Goal: Information Seeking & Learning: Learn about a topic

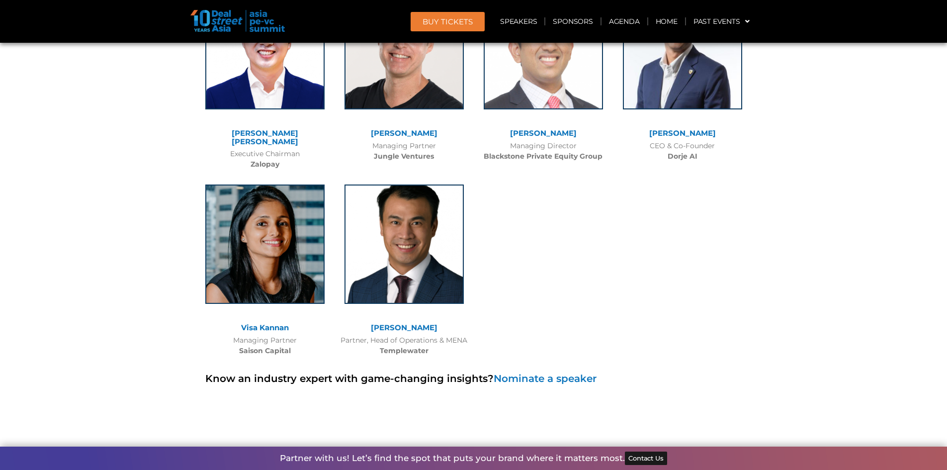
scroll to position [6978, 0]
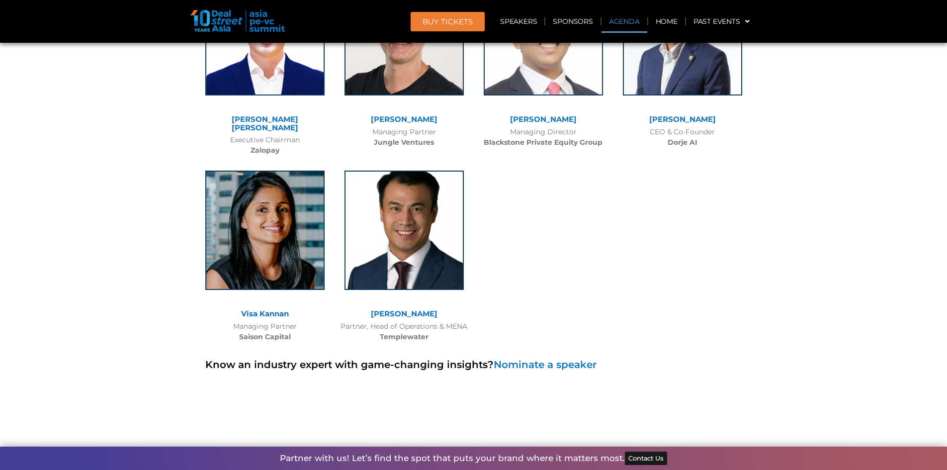
click at [616, 19] on link "Agenda" at bounding box center [624, 21] width 46 height 23
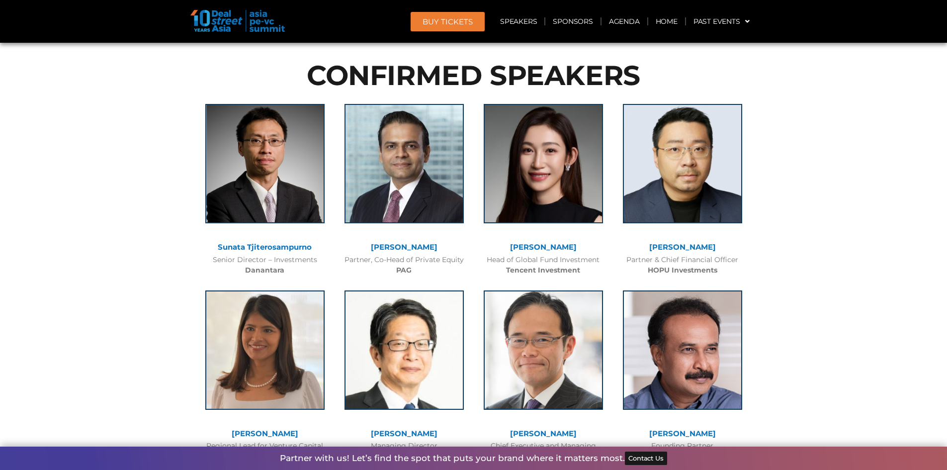
scroll to position [529, 0]
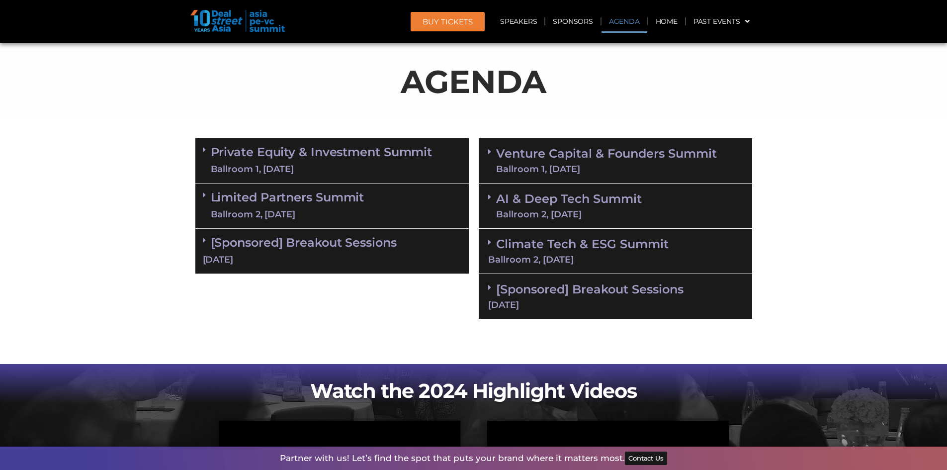
click at [321, 155] on link "Private Equity & Investment Summit Ballroom 1, [DATE]" at bounding box center [322, 161] width 222 height 30
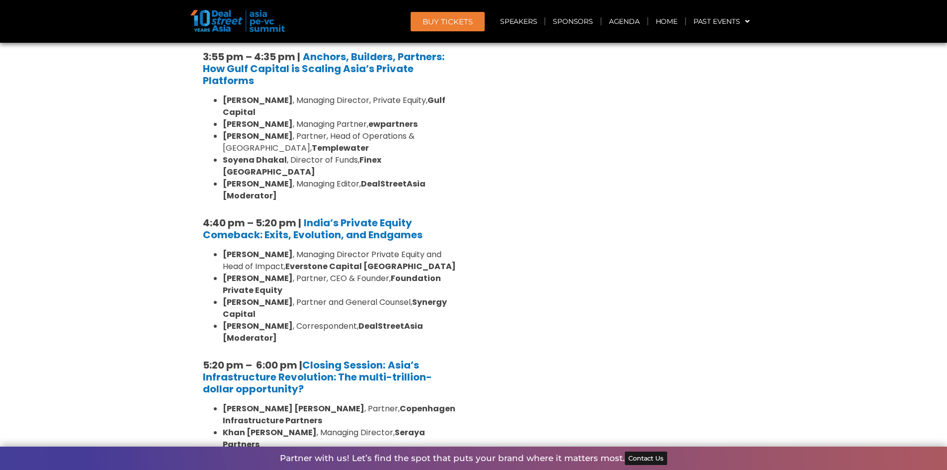
scroll to position [1929, 0]
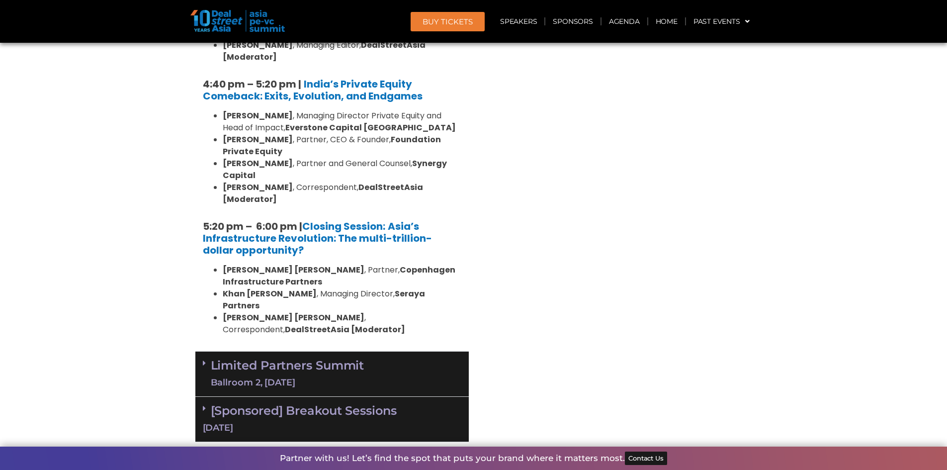
click at [415, 351] on div "Limited Partners [GEOGRAPHIC_DATA] 2, [DATE]" at bounding box center [331, 373] width 273 height 45
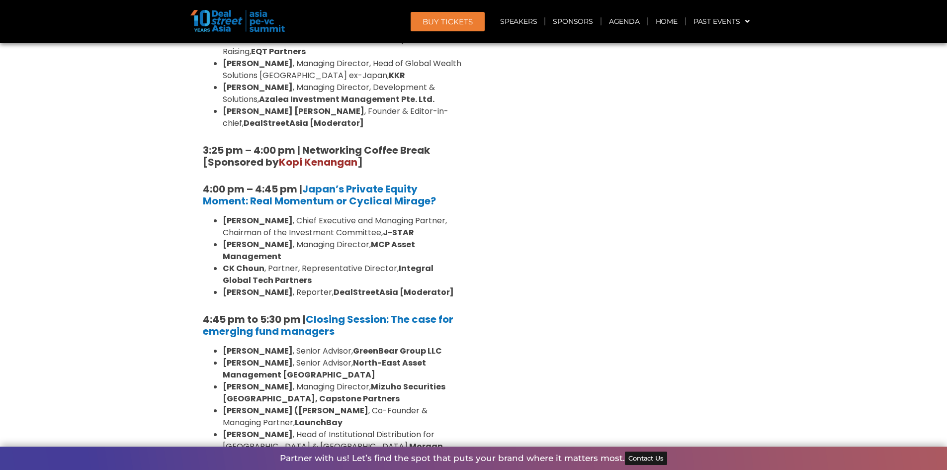
scroll to position [2971, 0]
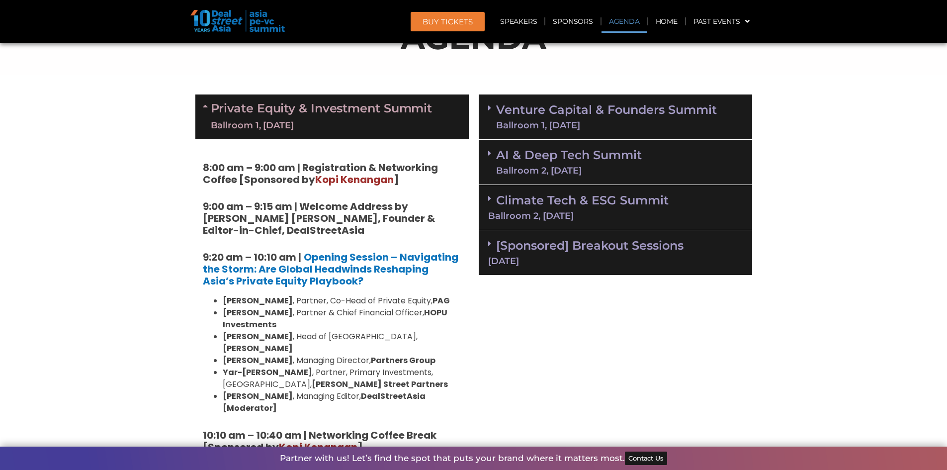
scroll to position [590, 0]
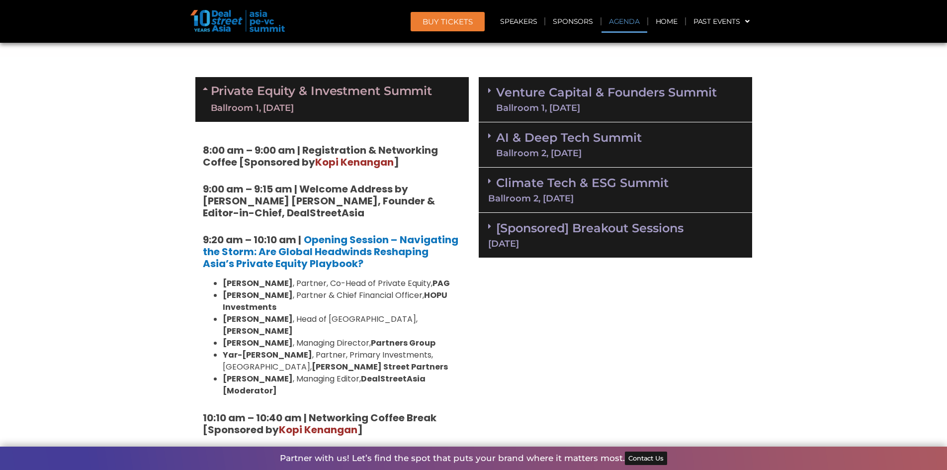
click at [641, 93] on link "Venture Capital & Founders​ Summit Ballroom 1, 11 Sept" at bounding box center [606, 99] width 221 height 26
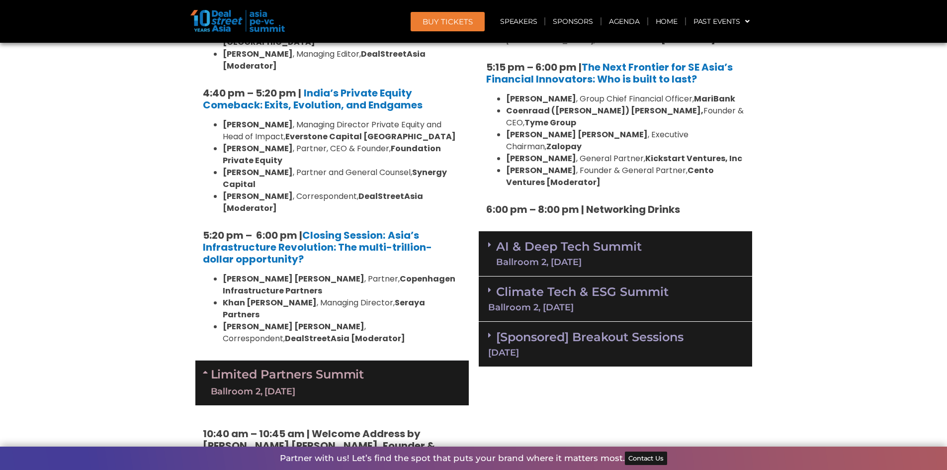
scroll to position [1956, 0]
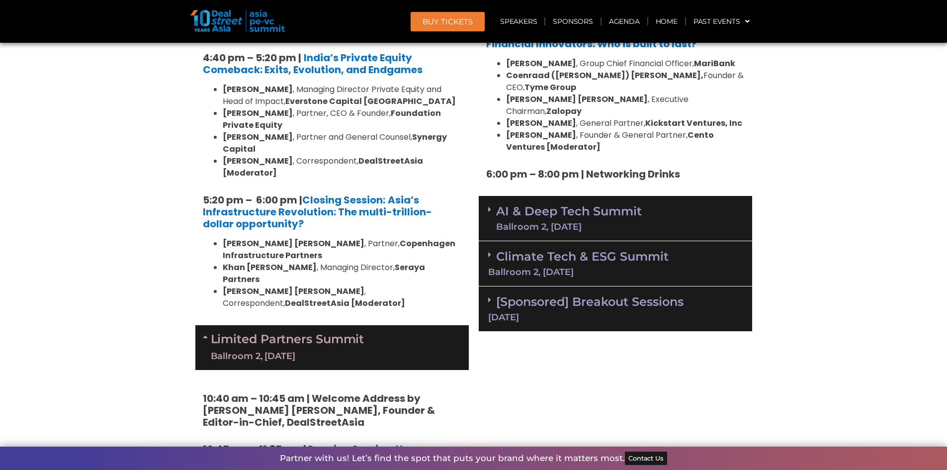
click at [645, 196] on div "AI & Deep Tech Summit Ballroom 2, 11 Sept" at bounding box center [614, 218] width 273 height 45
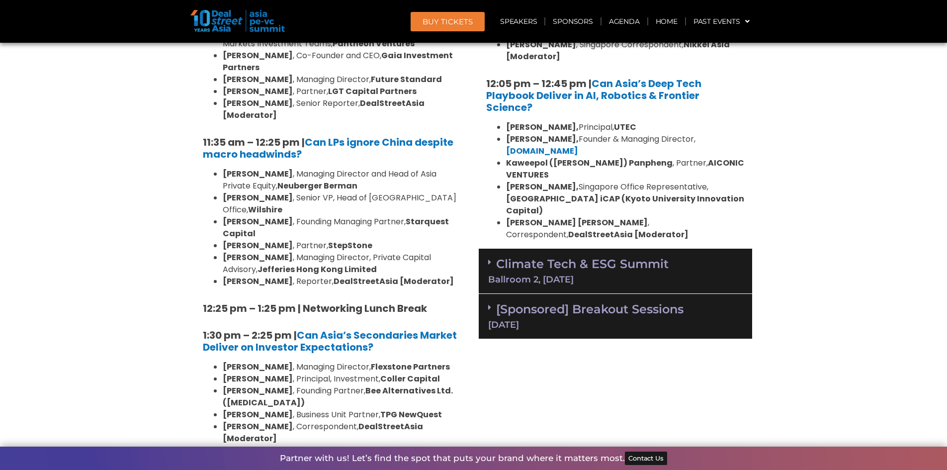
scroll to position [2446, 0]
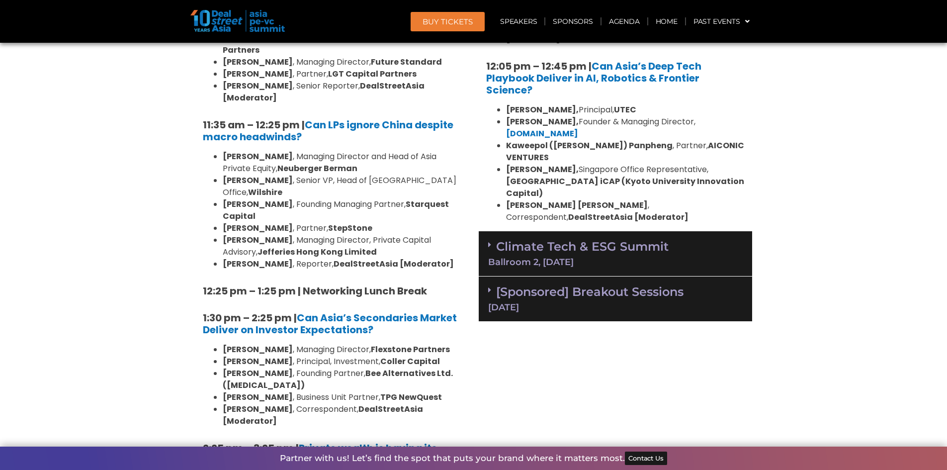
click at [669, 231] on div "Climate Tech & ESG Summit Ballroom 2, 11 Sept" at bounding box center [614, 253] width 273 height 45
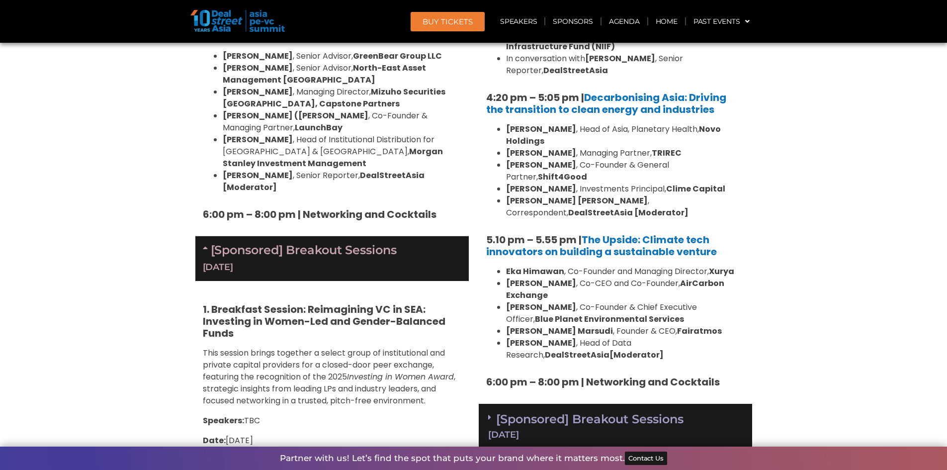
scroll to position [3233, 0]
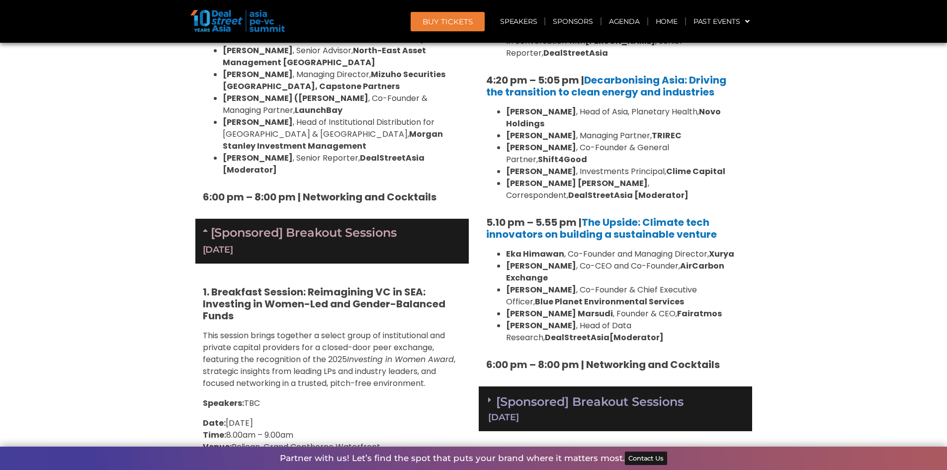
click at [646, 394] on link "[Sponsored] Breakout Sessions [DATE]" at bounding box center [615, 407] width 254 height 27
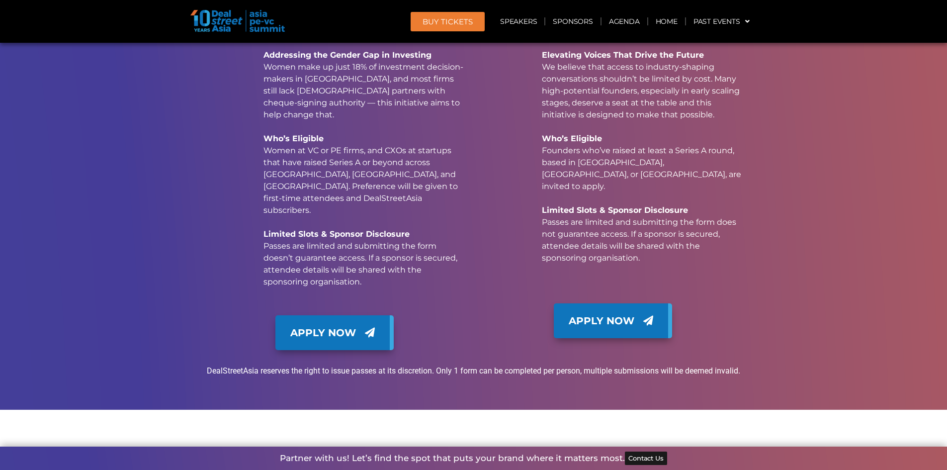
scroll to position [13594, 0]
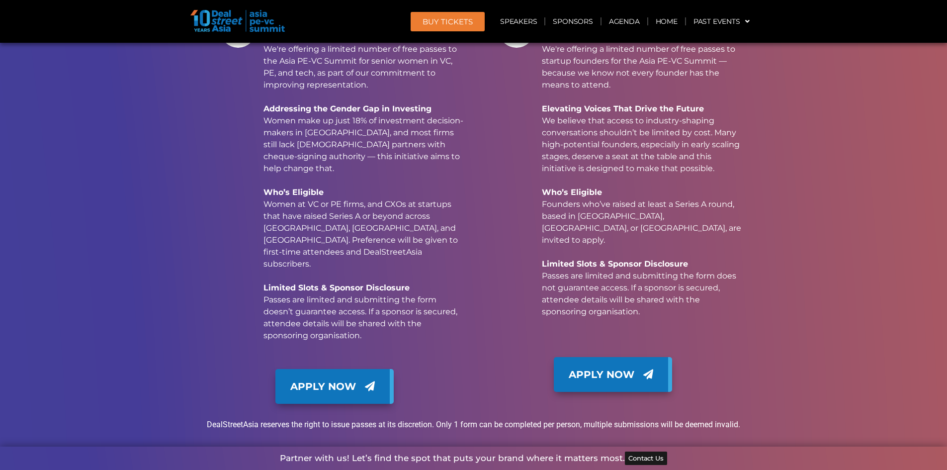
drag, startPoint x: 752, startPoint y: 90, endPoint x: 769, endPoint y: 98, distance: 18.7
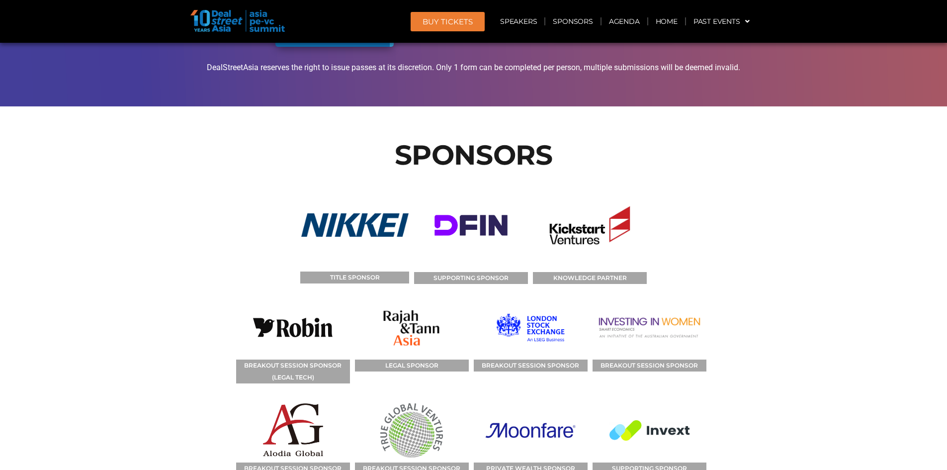
scroll to position [13968, 0]
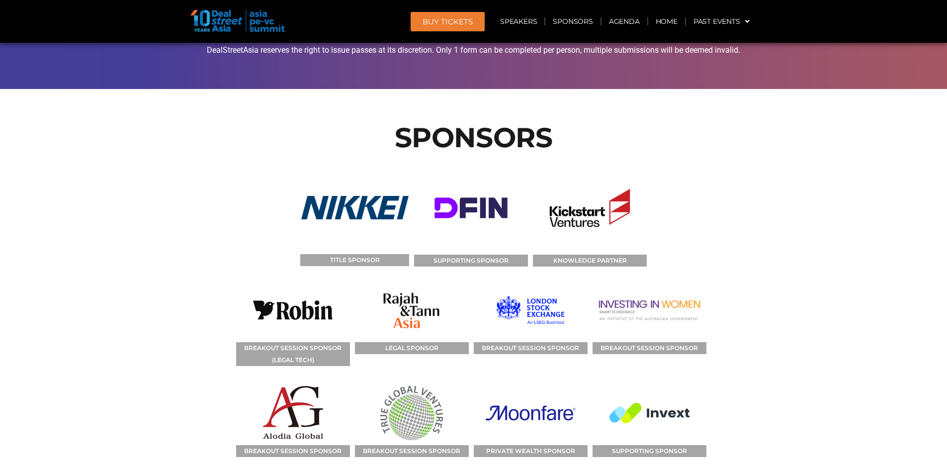
click at [460, 20] on span "BUY Tickets" at bounding box center [447, 21] width 50 height 7
click at [454, 20] on span "BUY Tickets" at bounding box center [447, 21] width 50 height 7
click at [448, 20] on span "BUY Tickets" at bounding box center [447, 21] width 50 height 7
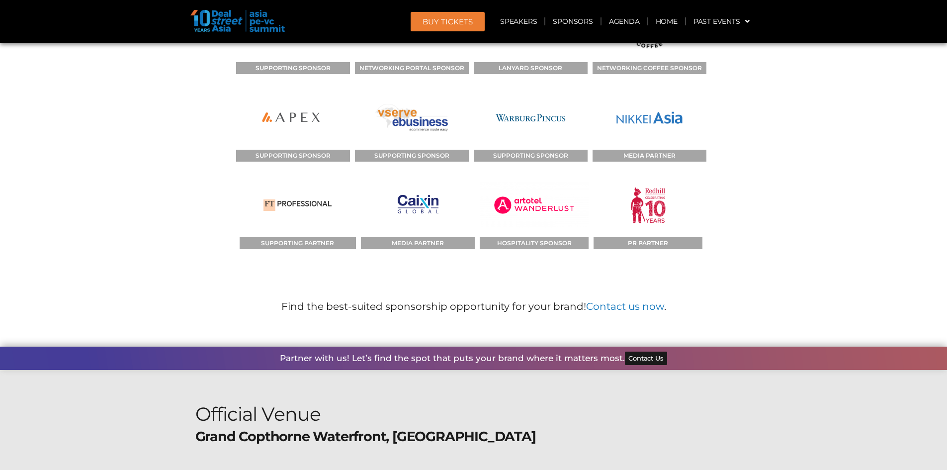
scroll to position [14360, 0]
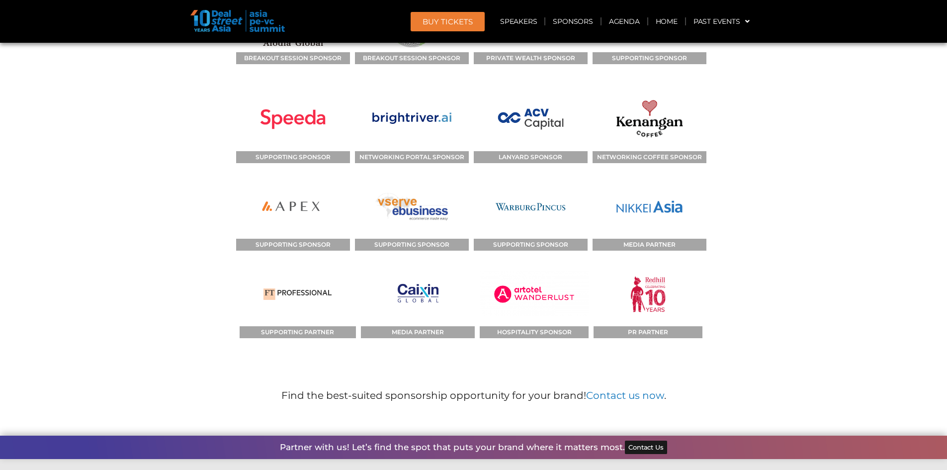
click at [459, 23] on span "BUY Tickets" at bounding box center [447, 21] width 50 height 7
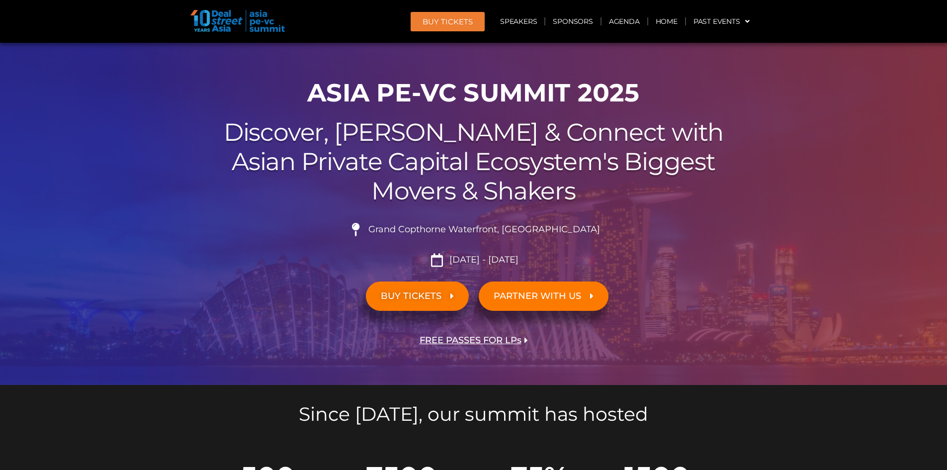
scroll to position [0, 0]
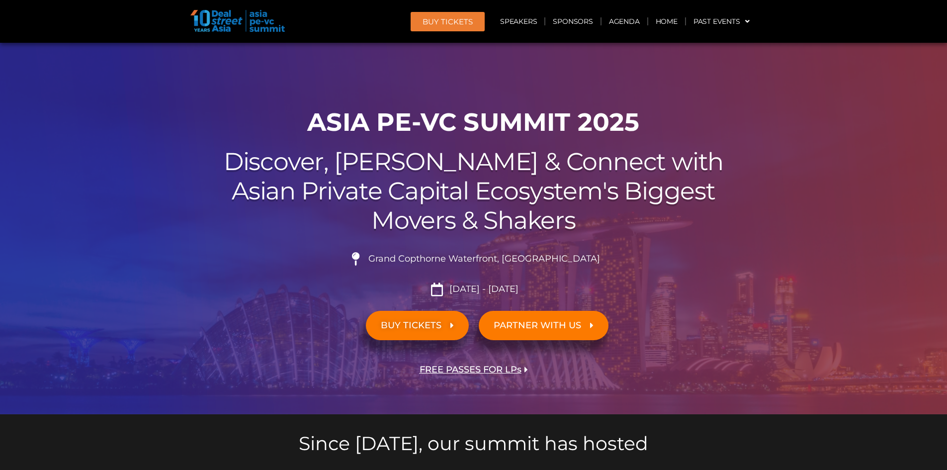
click at [439, 325] on span "BUY TICKETS" at bounding box center [411, 324] width 61 height 9
click at [452, 318] on link "BUY TICKETS" at bounding box center [417, 325] width 103 height 29
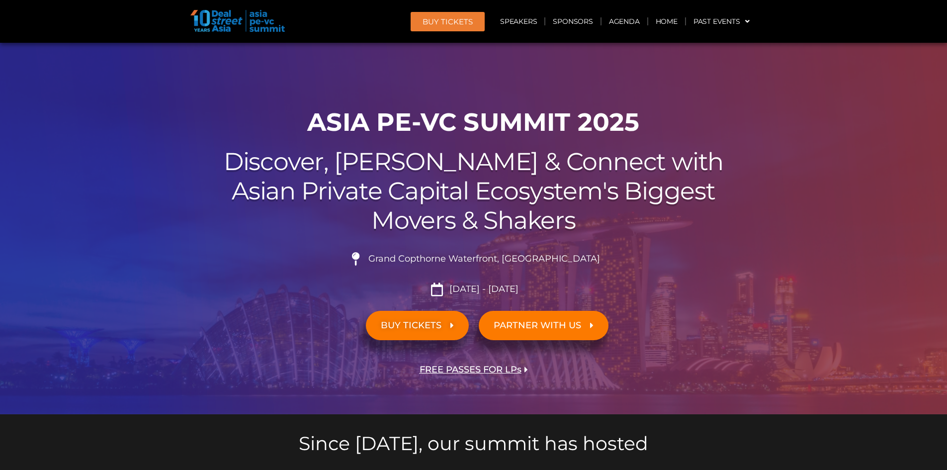
click at [452, 318] on link "BUY TICKETS" at bounding box center [417, 325] width 103 height 29
click at [457, 367] on span "FREE PASSES FOR LPs" at bounding box center [470, 369] width 102 height 9
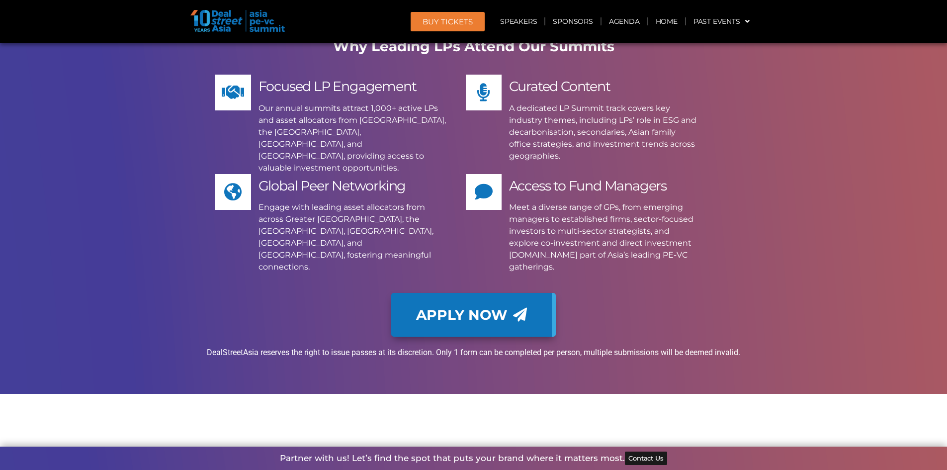
scroll to position [12086, 0]
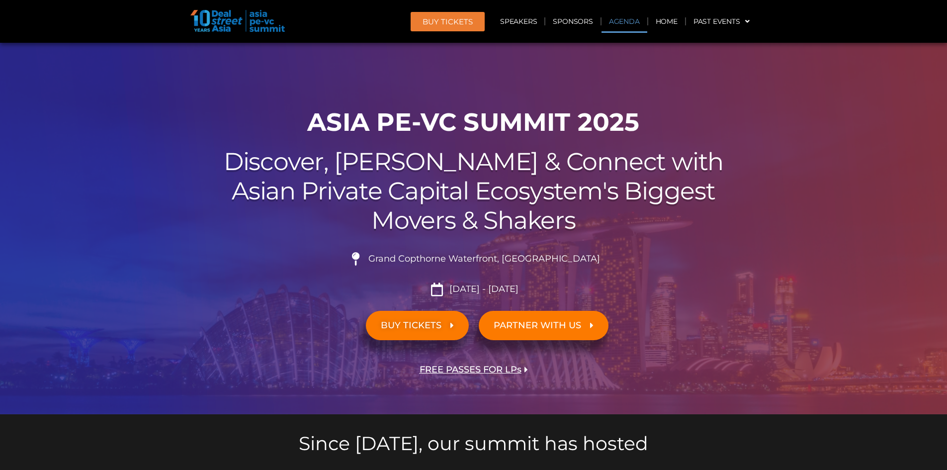
click at [618, 22] on link "Agenda" at bounding box center [624, 21] width 46 height 23
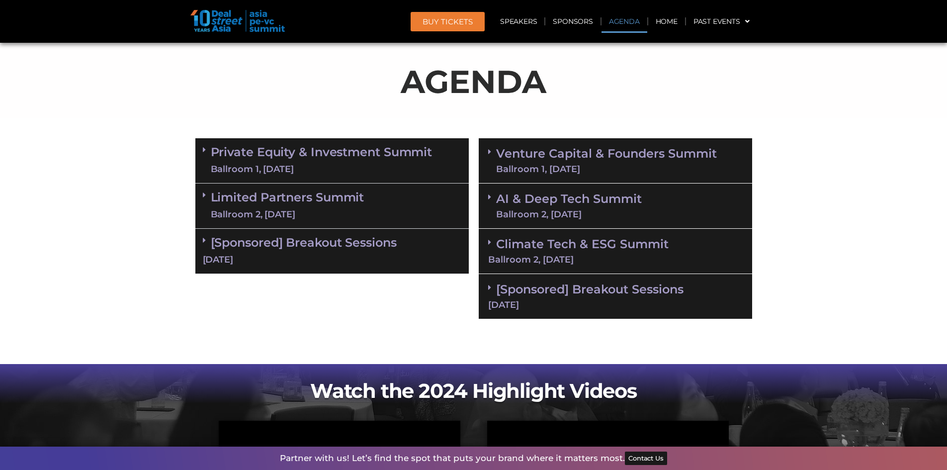
scroll to position [539, 0]
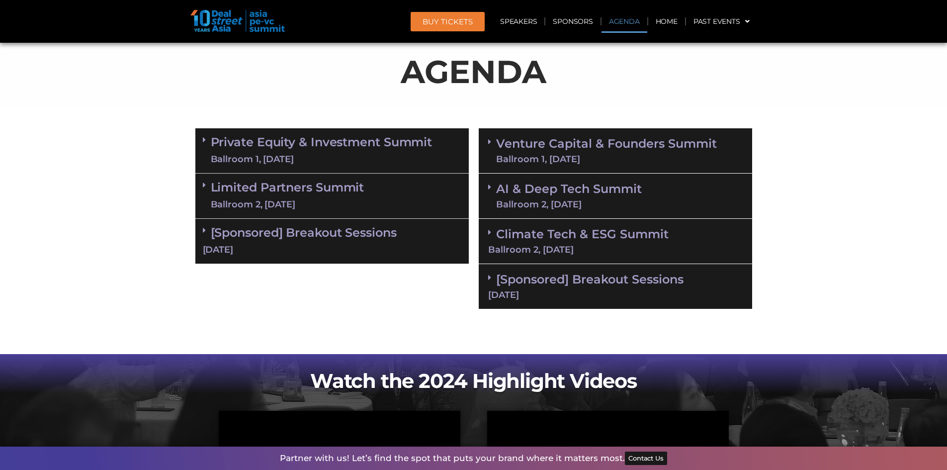
click at [365, 134] on div "Private Equity & Investment Summit Ballroom 1, [DATE]" at bounding box center [331, 150] width 273 height 45
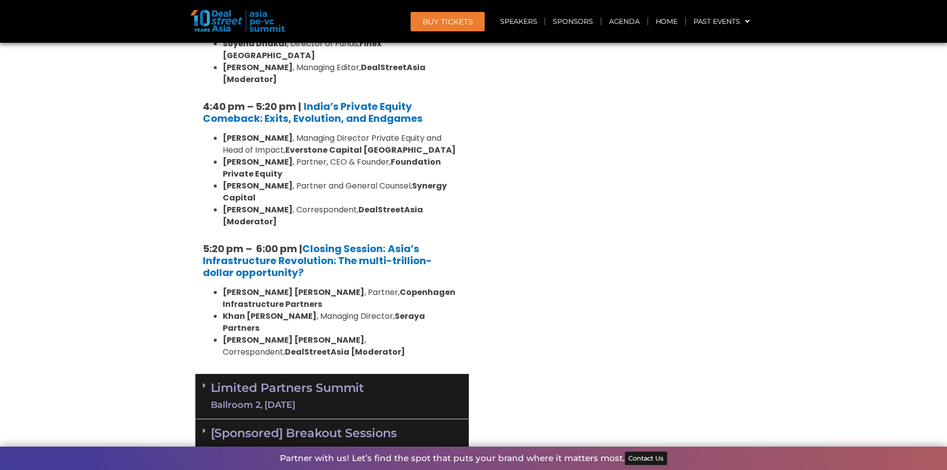
scroll to position [1930, 0]
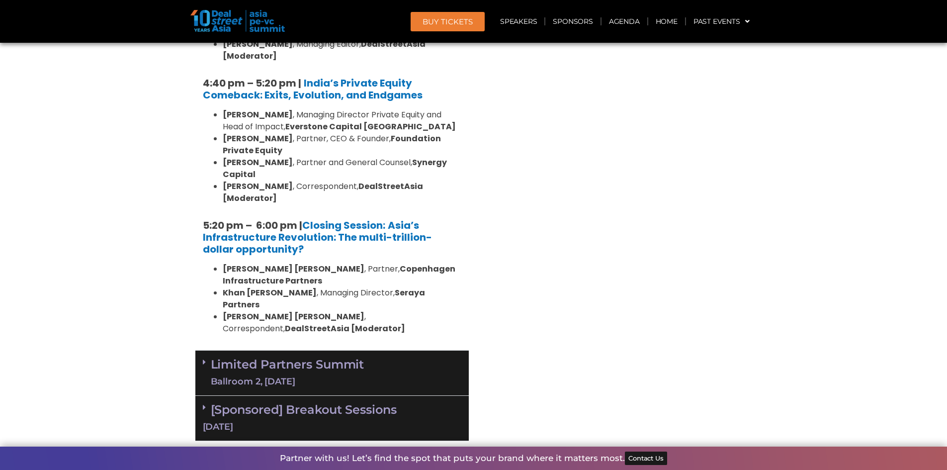
click at [385, 350] on div "Limited Partners [GEOGRAPHIC_DATA] 2, [DATE]" at bounding box center [331, 372] width 273 height 45
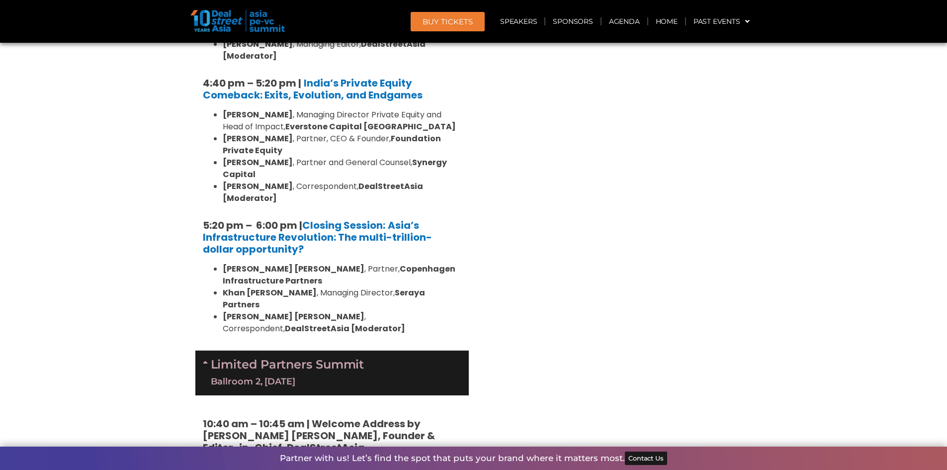
drag, startPoint x: 946, startPoint y: 87, endPoint x: 946, endPoint y: 99, distance: 12.4
click at [946, 99] on section "Private Equity & Investment Summit Ballroom 1, [DATE] 8:00 am – 9:00 am | Regis…" at bounding box center [473, 152] width 947 height 2840
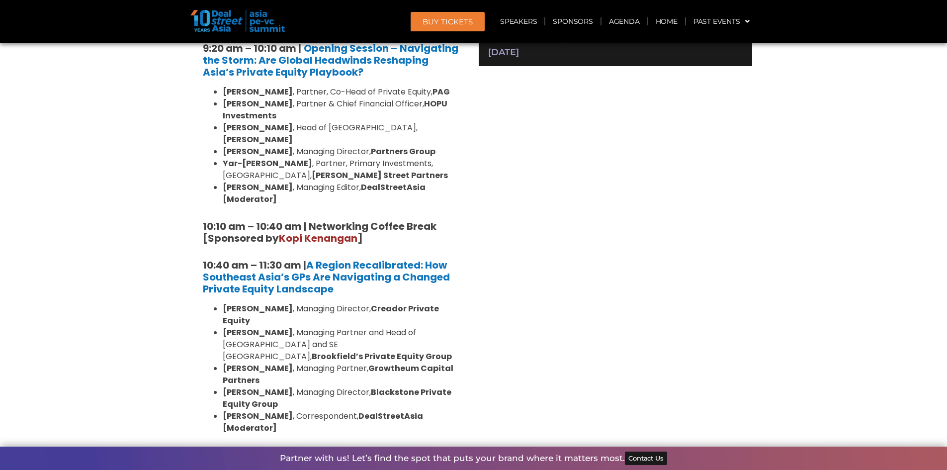
scroll to position [705, 0]
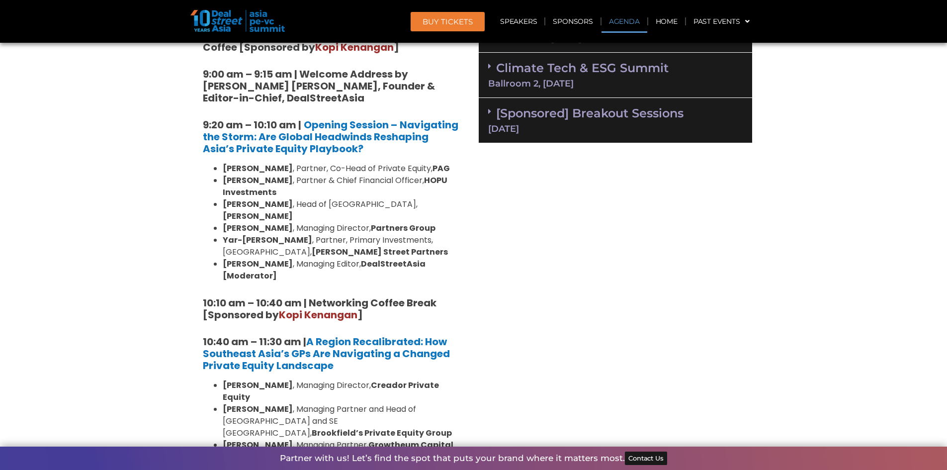
click at [631, 116] on link "[Sponsored] Breakout Sessions [DATE]" at bounding box center [615, 119] width 254 height 27
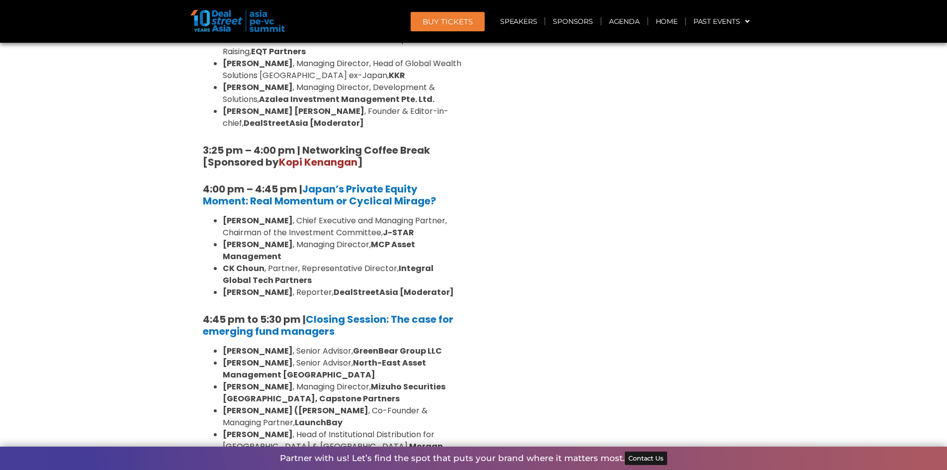
scroll to position [2895, 0]
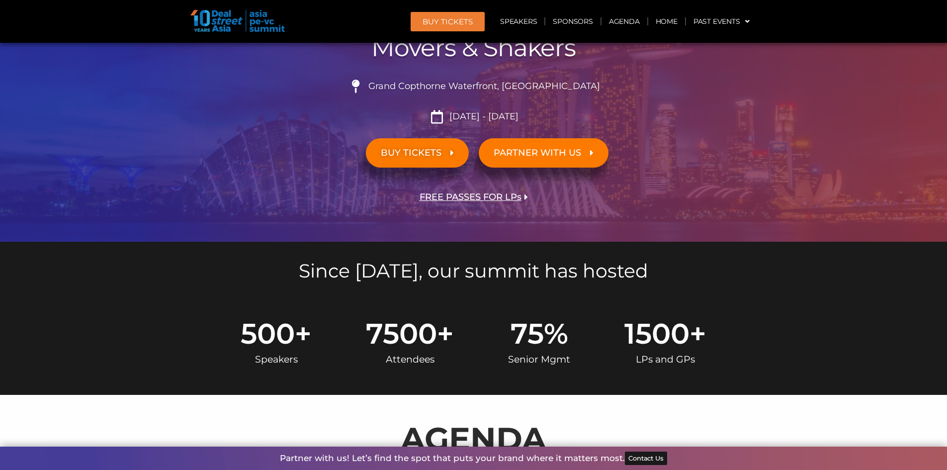
scroll to position [0, 0]
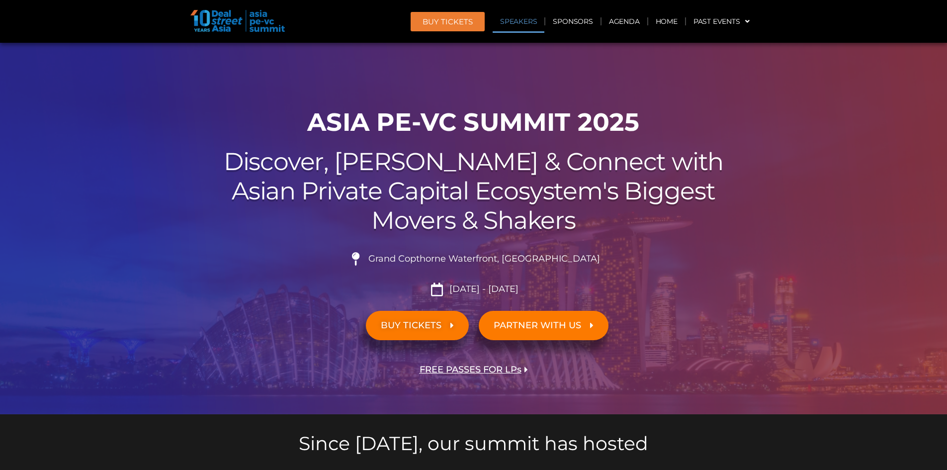
click at [528, 21] on link "Speakers" at bounding box center [518, 21] width 52 height 23
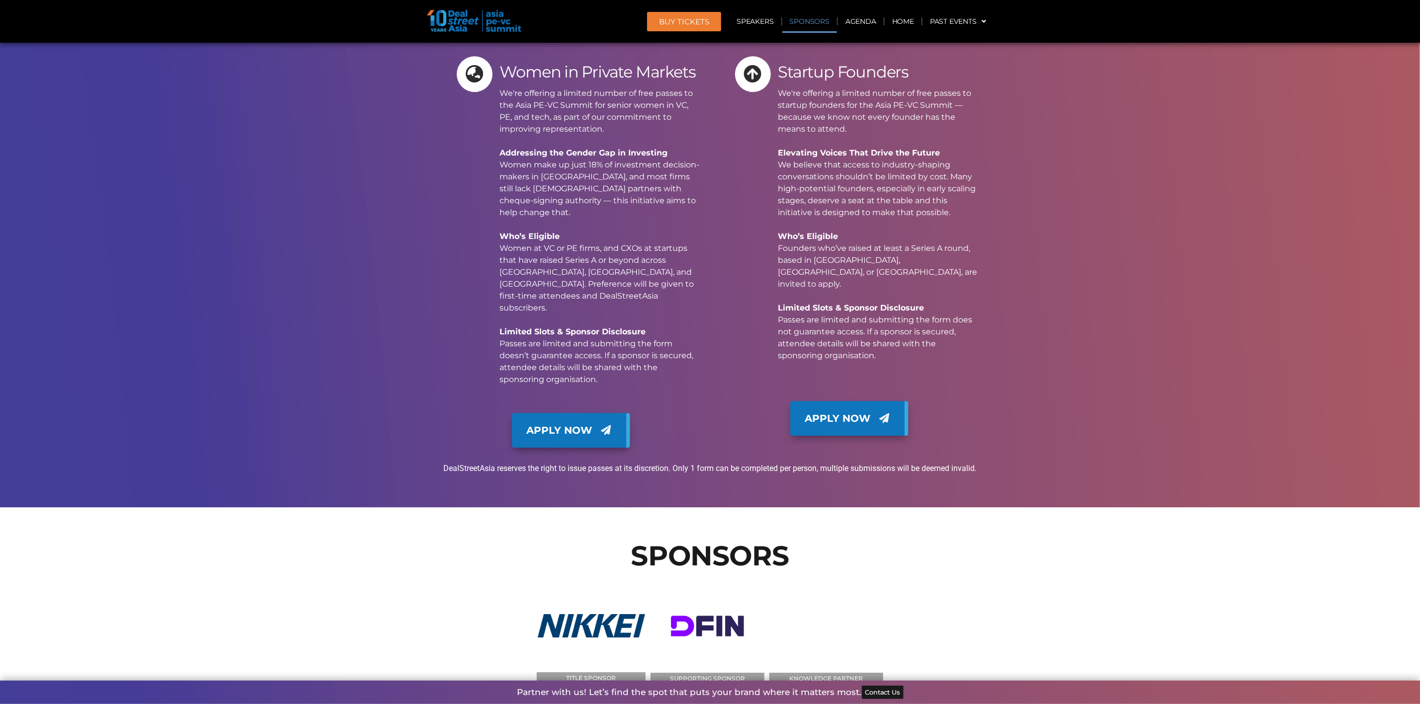
scroll to position [13466, 0]
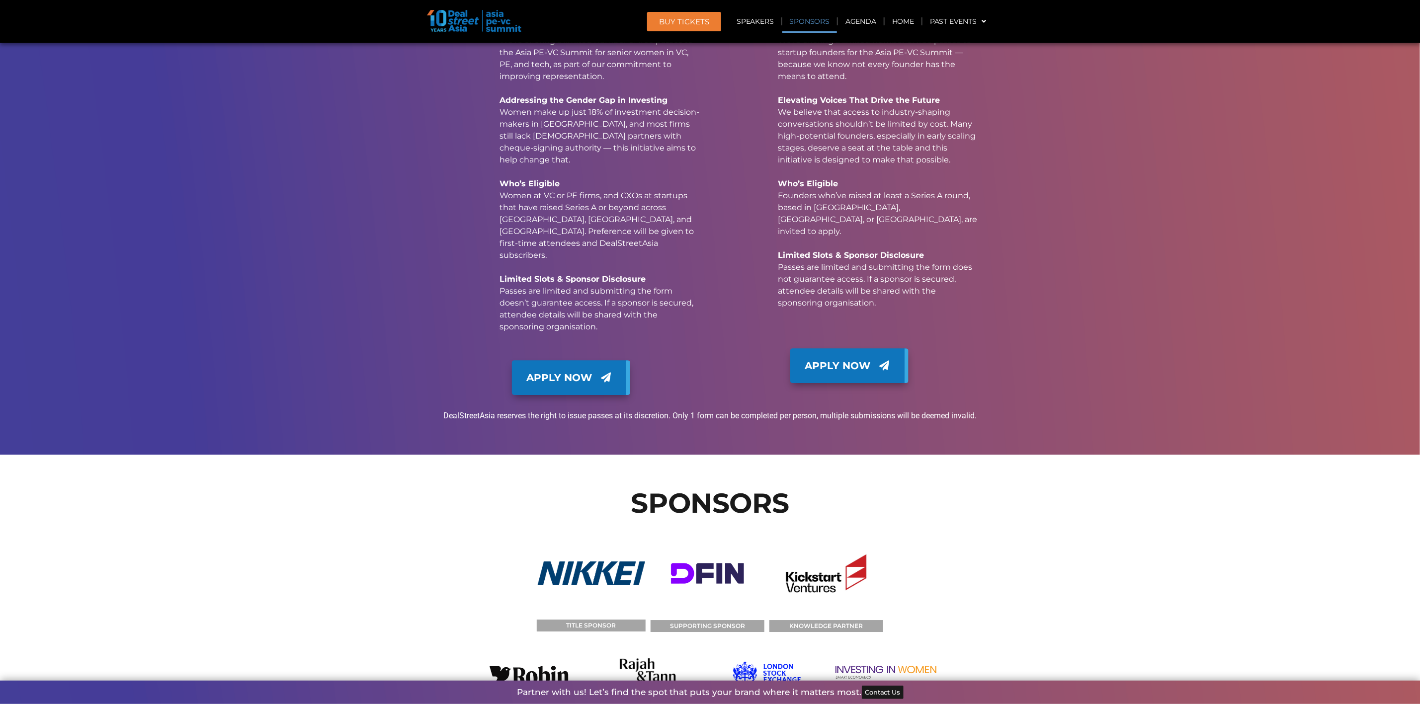
click at [857, 469] on img at bounding box center [886, 675] width 114 height 64
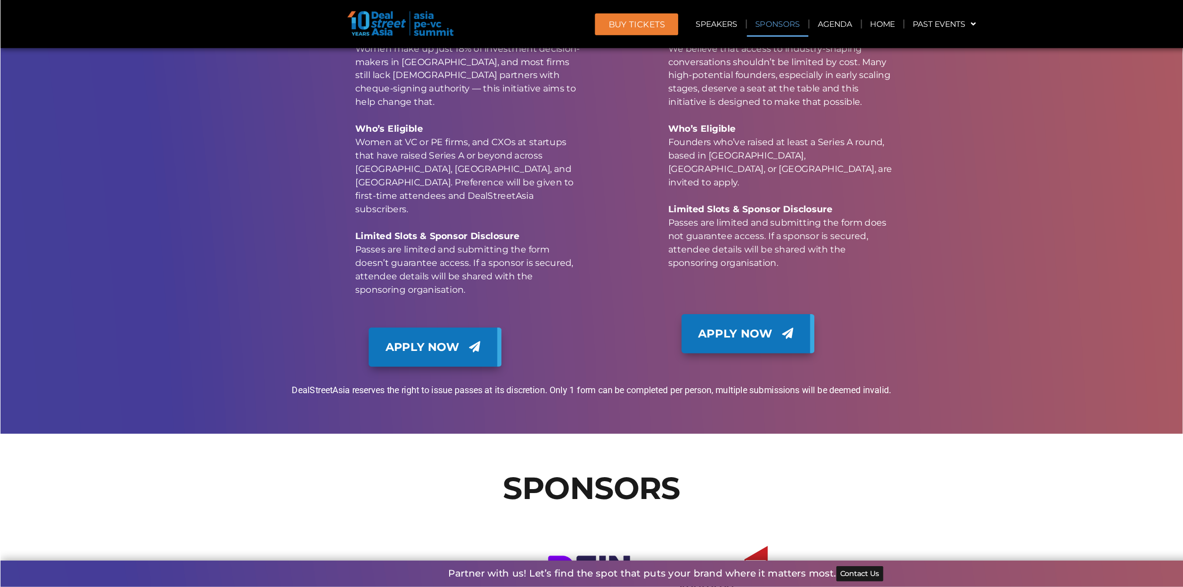
scroll to position [13671, 0]
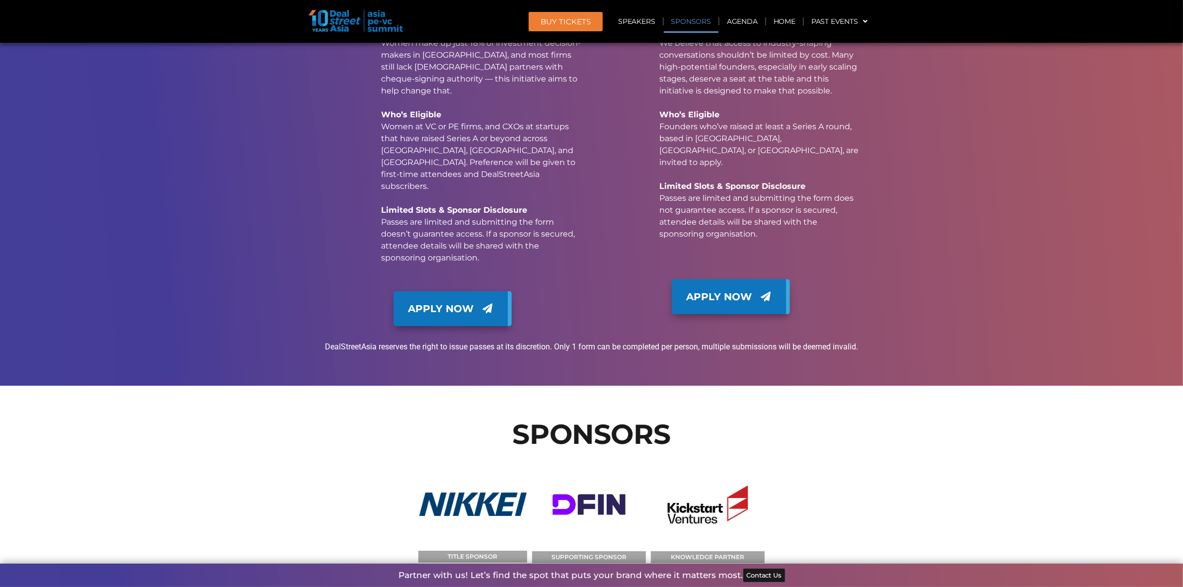
drag, startPoint x: 939, startPoint y: 0, endPoint x: 920, endPoint y: 215, distance: 215.5
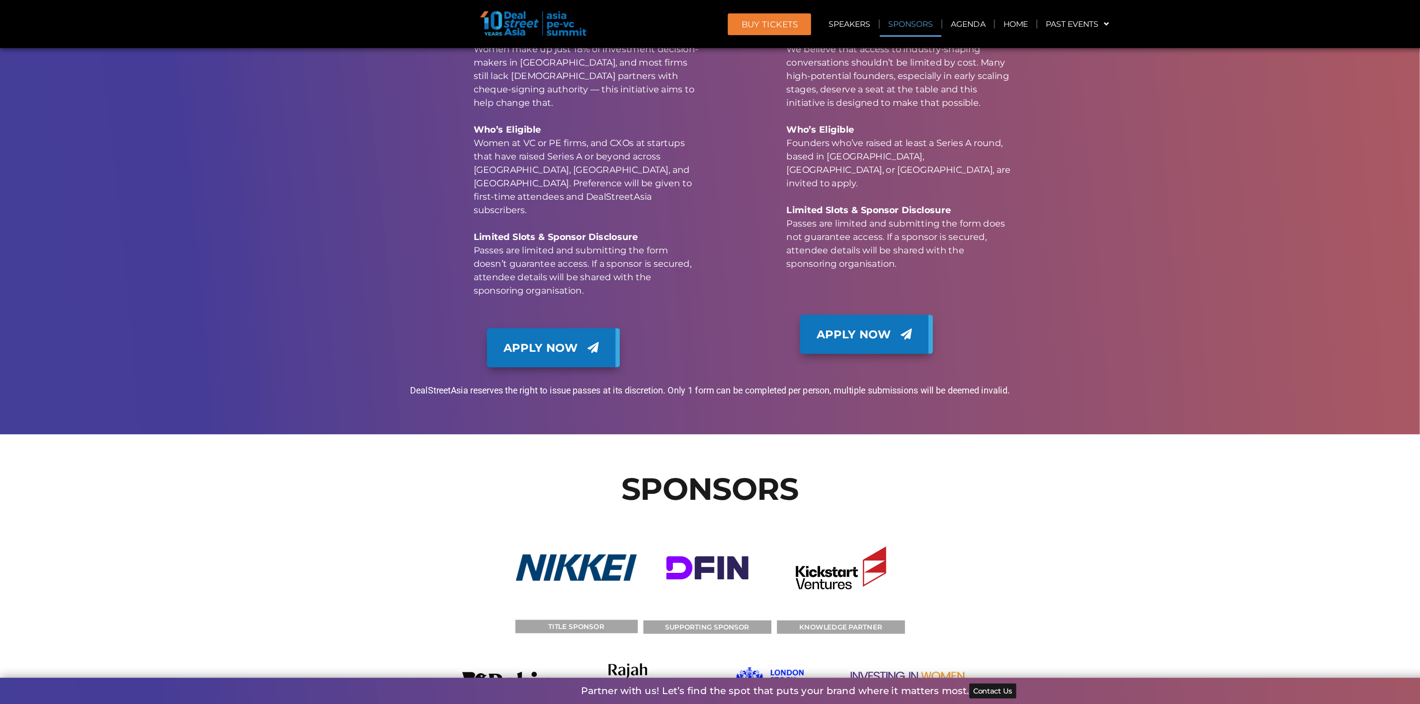
scroll to position [13671, 0]
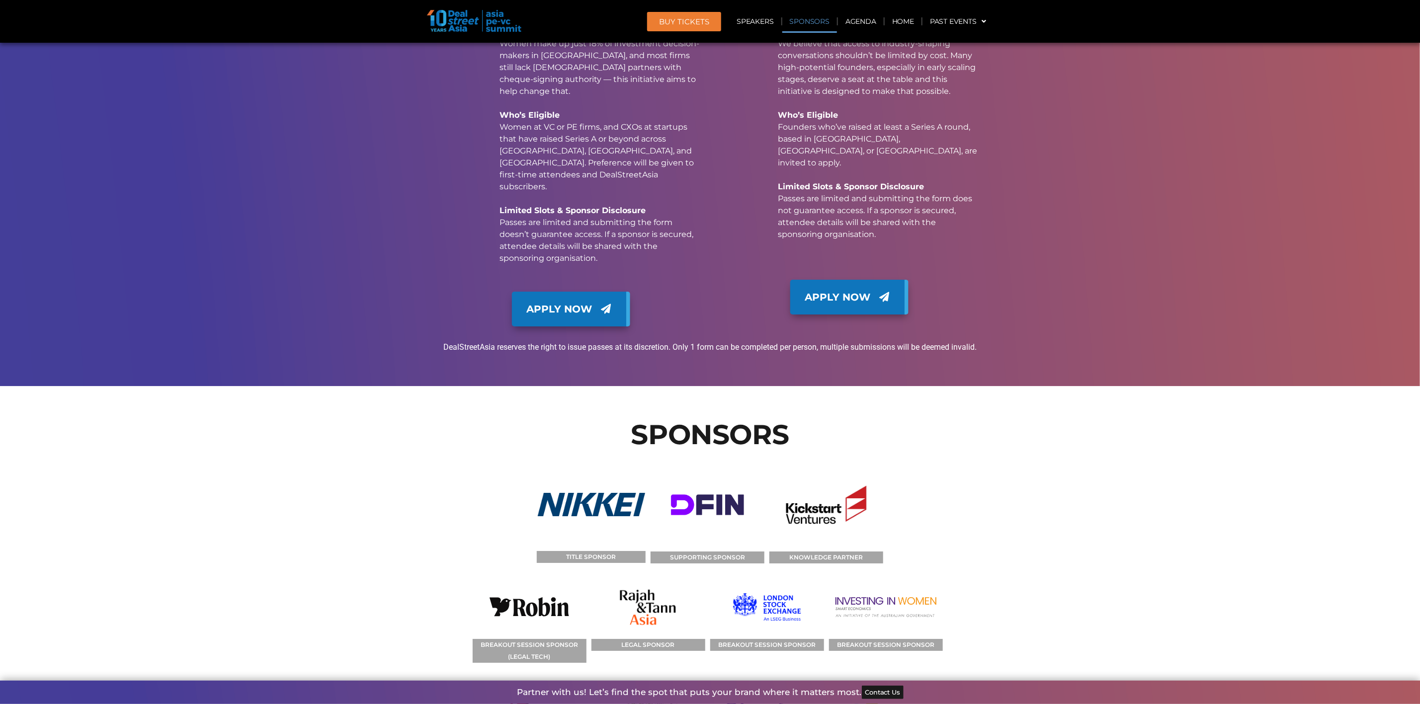
drag, startPoint x: 1181, startPoint y: 0, endPoint x: 1080, endPoint y: 370, distance: 383.7
